Goal: Task Accomplishment & Management: Complete application form

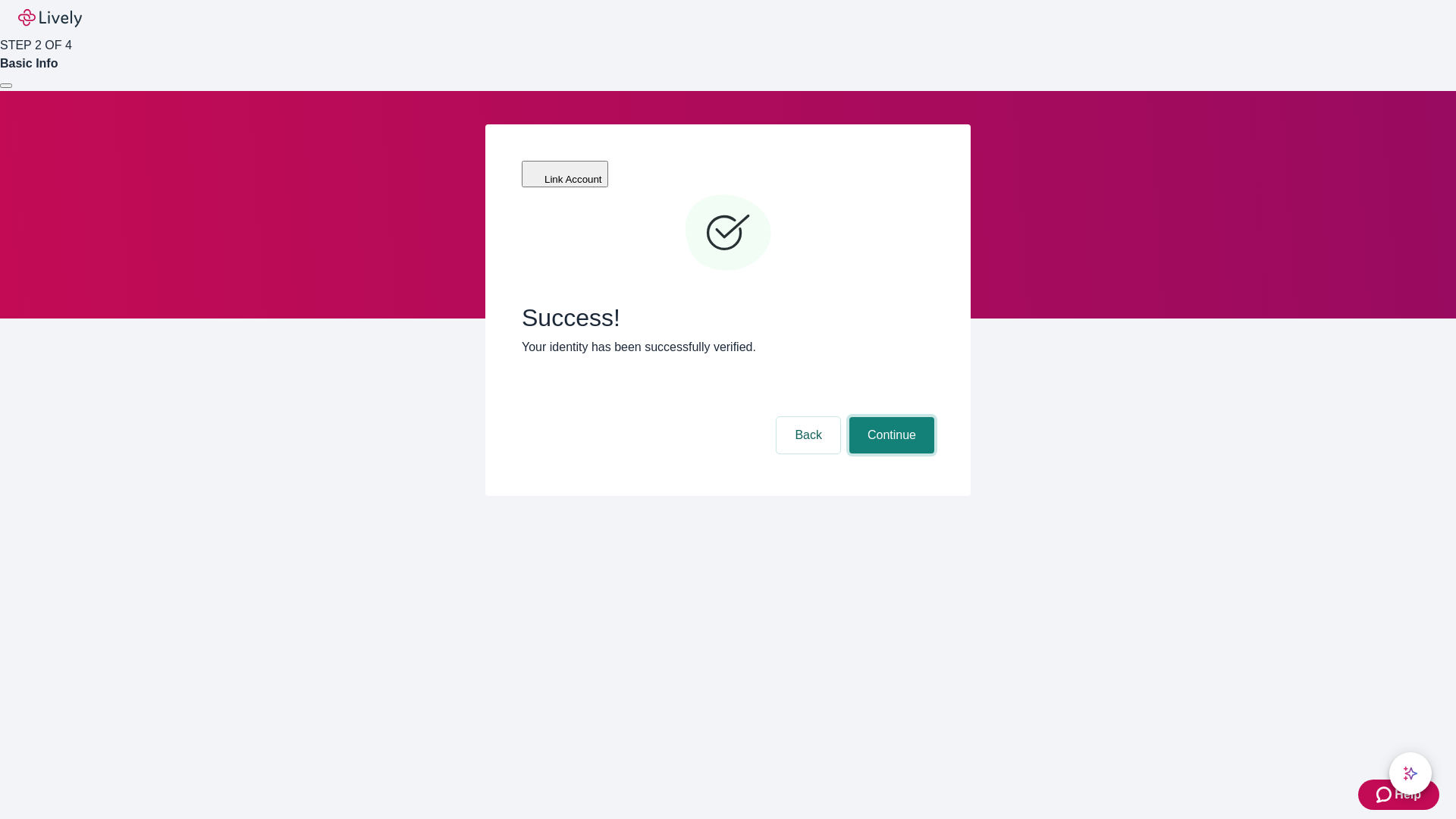
click at [890, 417] on button "Continue" at bounding box center [891, 436] width 85 height 36
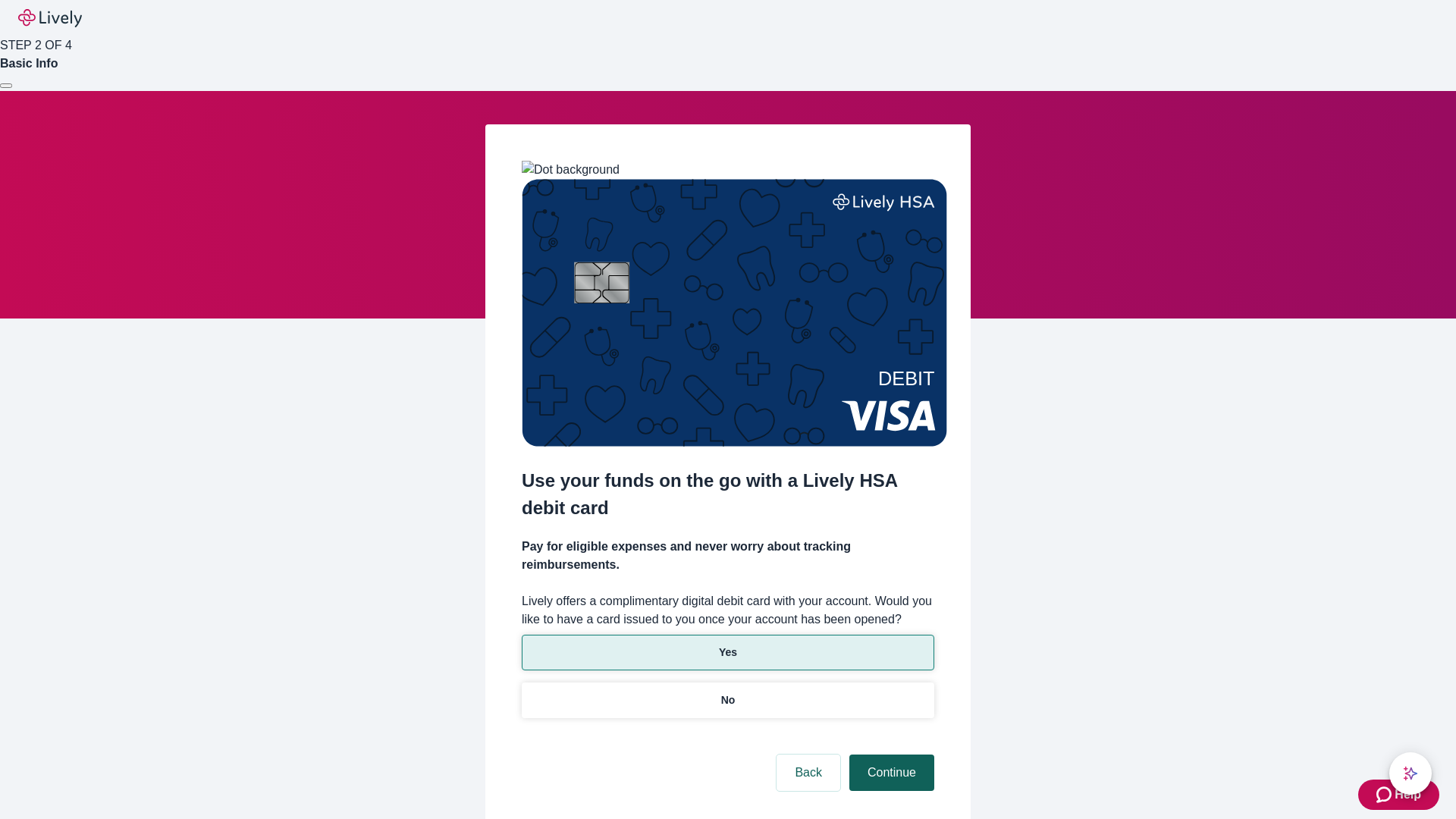
click at [727, 645] on p "Yes" at bounding box center [728, 653] width 18 height 16
click at [890, 755] on button "Continue" at bounding box center [891, 773] width 85 height 36
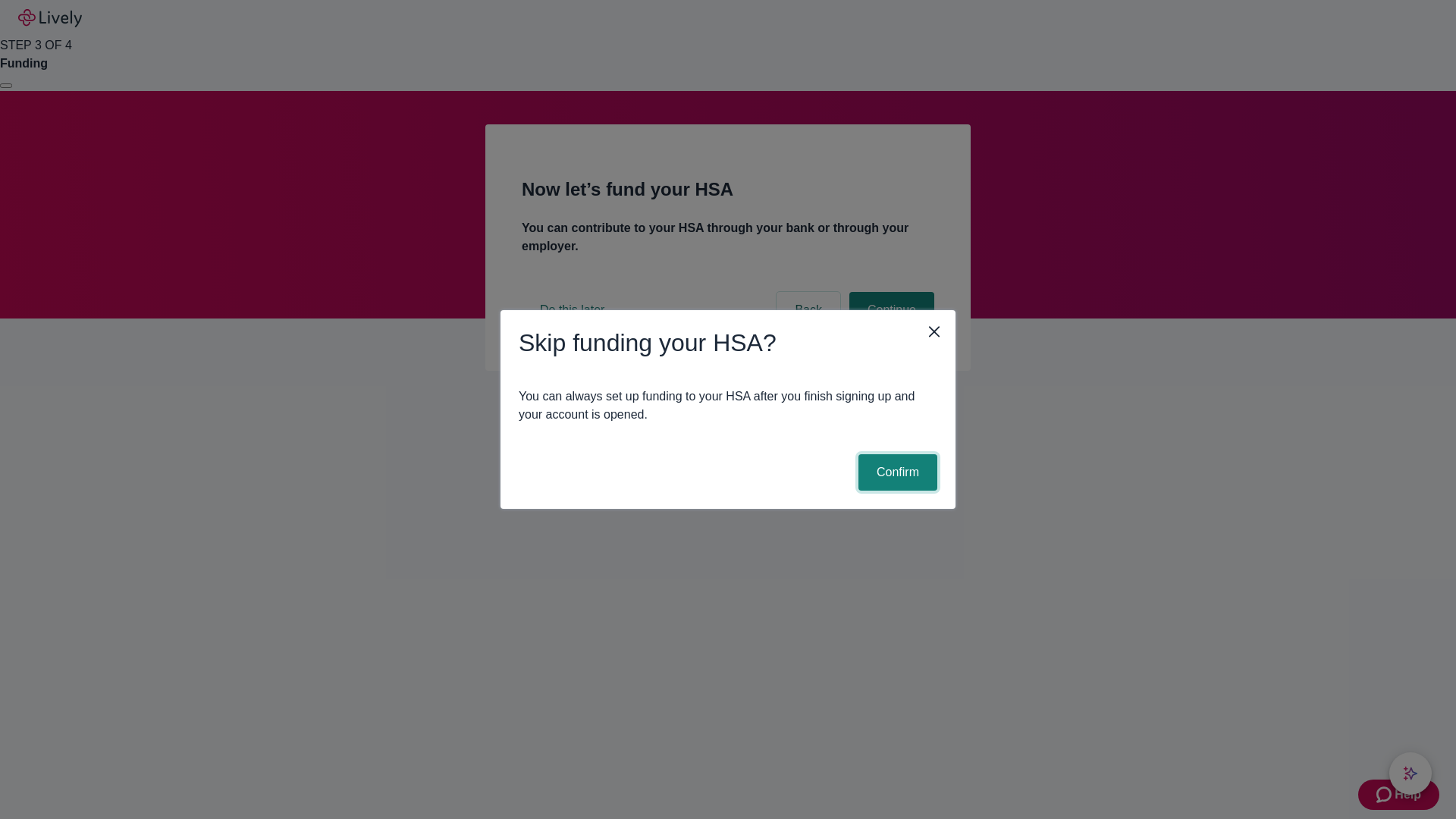
click at [896, 473] on button "Confirm" at bounding box center [898, 473] width 79 height 36
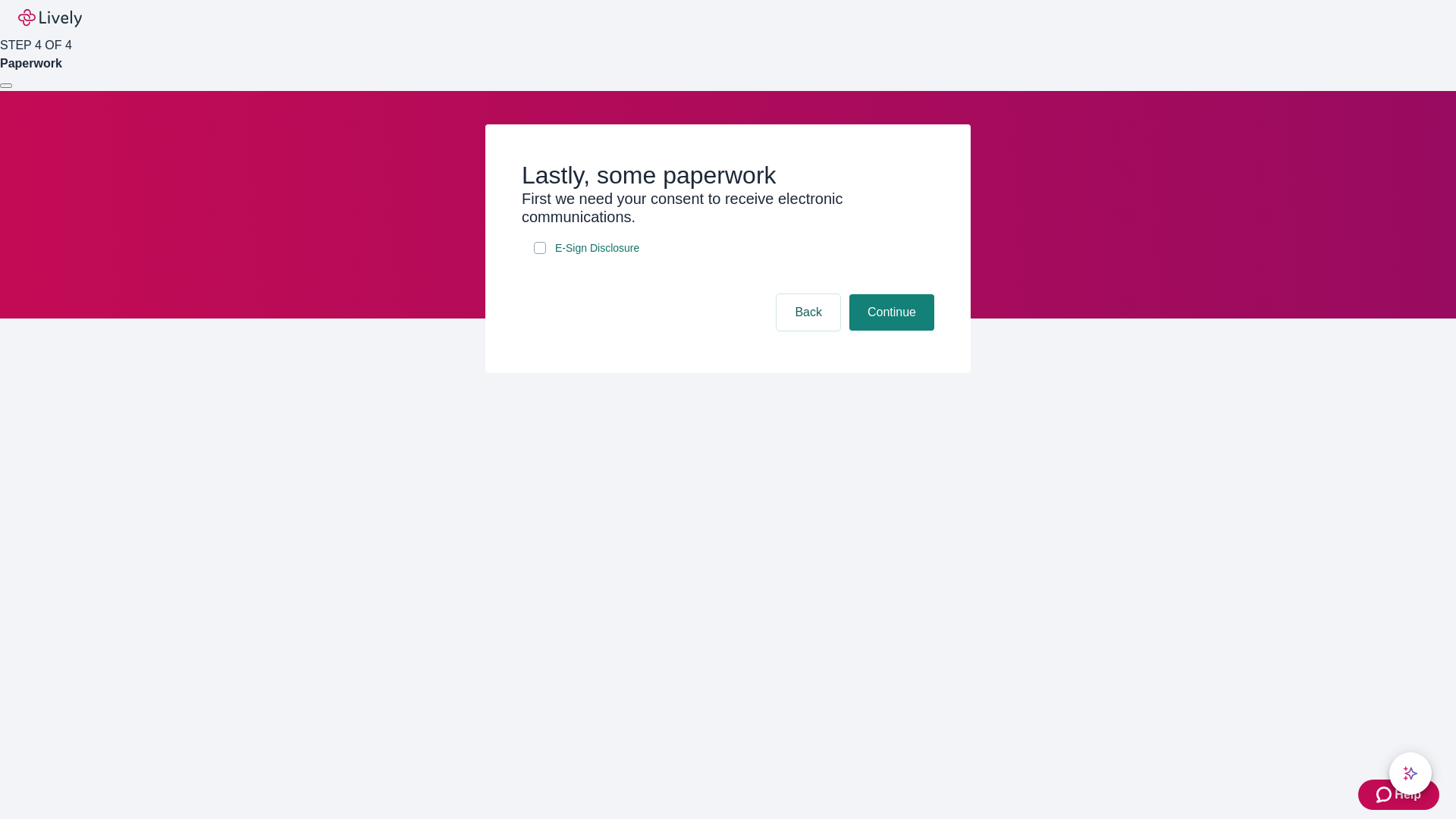
click at [540, 254] on input "E-Sign Disclosure" at bounding box center [539, 247] width 12 height 12
checkbox input "true"
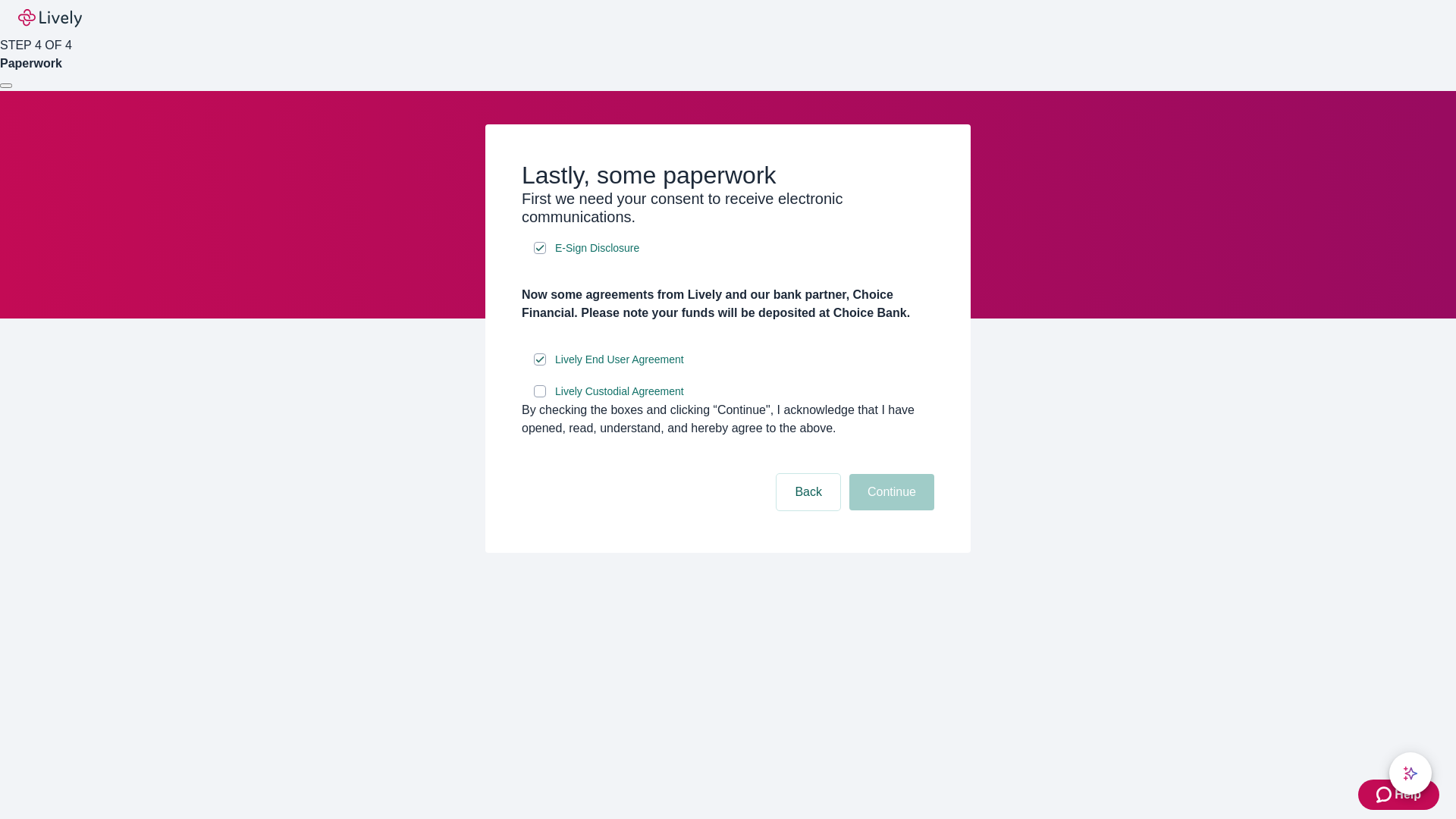
click at [540, 398] on input "Lively Custodial Agreement" at bounding box center [539, 390] width 12 height 12
checkbox input "true"
click at [890, 510] on button "Continue" at bounding box center [891, 492] width 85 height 36
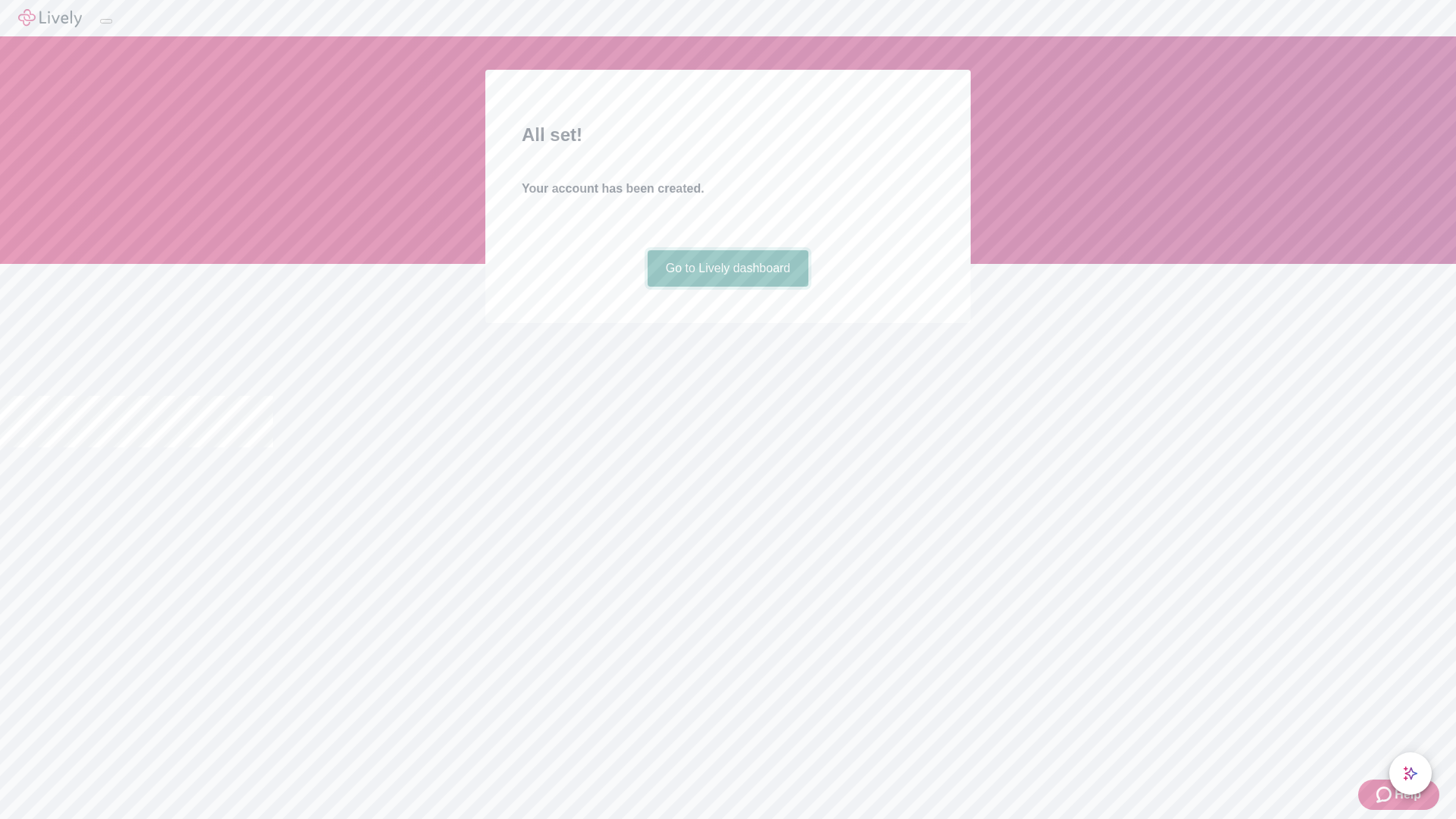
click at [727, 287] on link "Go to Lively dashboard" at bounding box center [729, 269] width 162 height 36
